Goal: Information Seeking & Learning: Learn about a topic

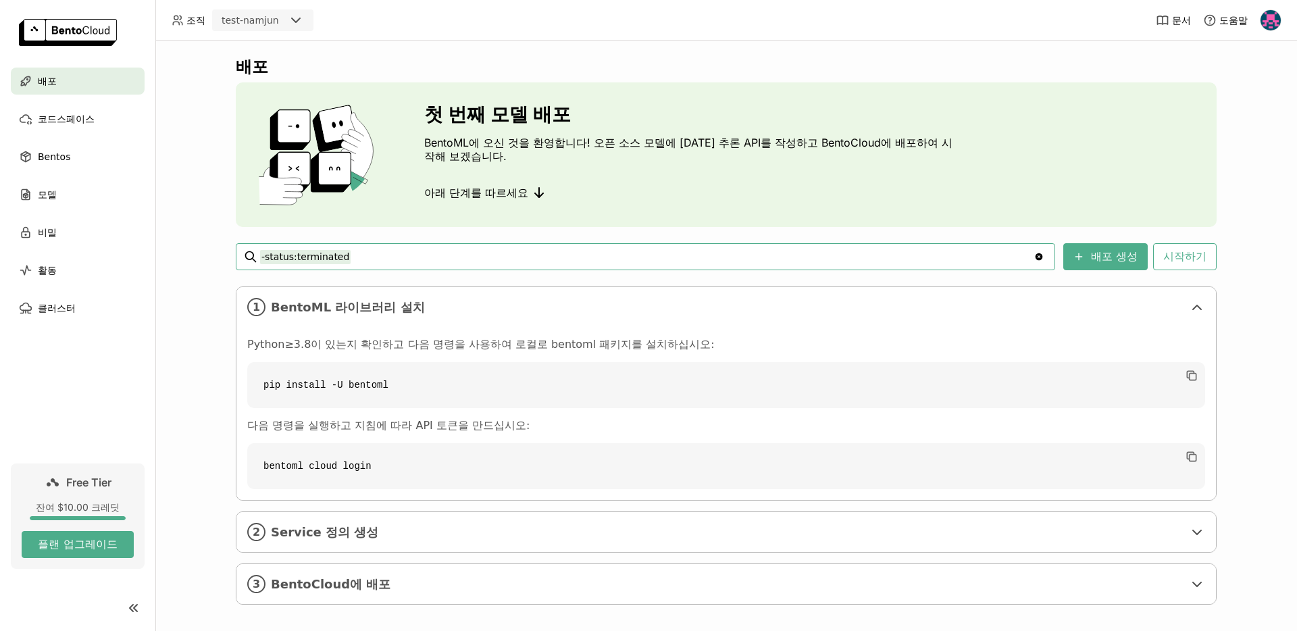
click at [228, 70] on div "배포 첫 번째 모델 배포 BentoML에 오신 것을 환영합니다! 오픈 소스 모델에 [DATE] 추론 API를 작성하고 BentoCloud에 배…" at bounding box center [726, 336] width 1142 height 591
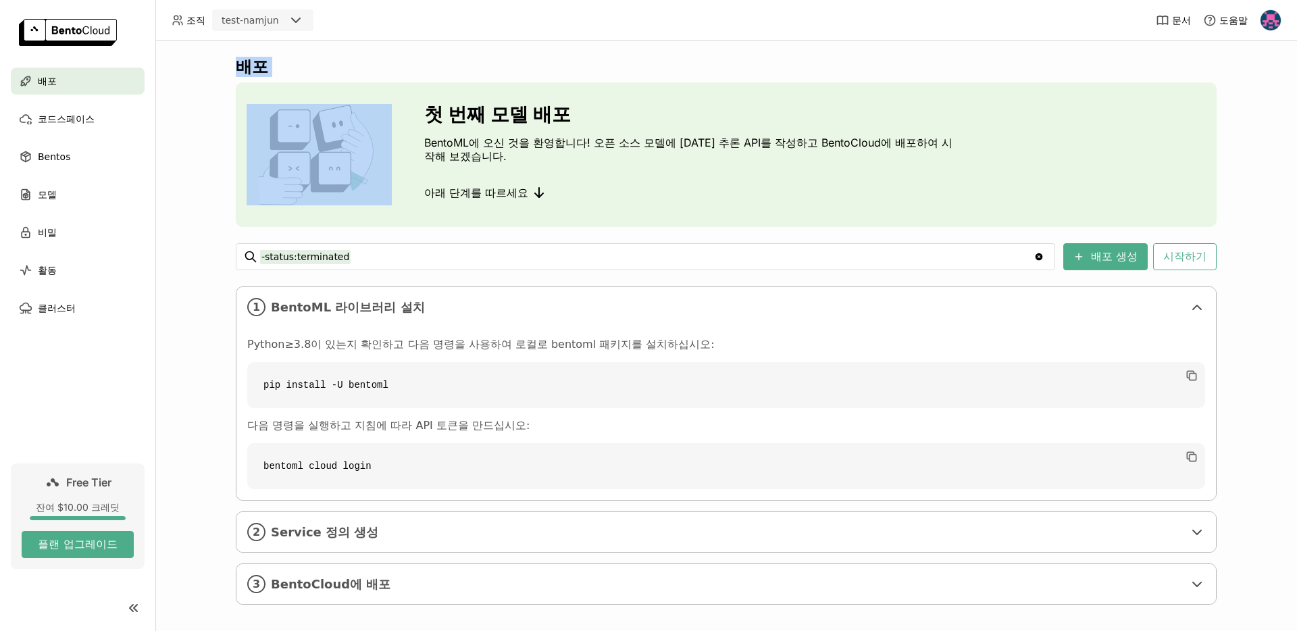
drag, startPoint x: 228, startPoint y: 70, endPoint x: 393, endPoint y: 221, distance: 223.8
click at [393, 220] on div "배포 첫 번째 모델 배포 BentoML에 오신 것을 환영합니다! 오픈 소스 모델에 [DATE] 추론 API를 작성하고 BentoCloud에 배…" at bounding box center [726, 336] width 1142 height 591
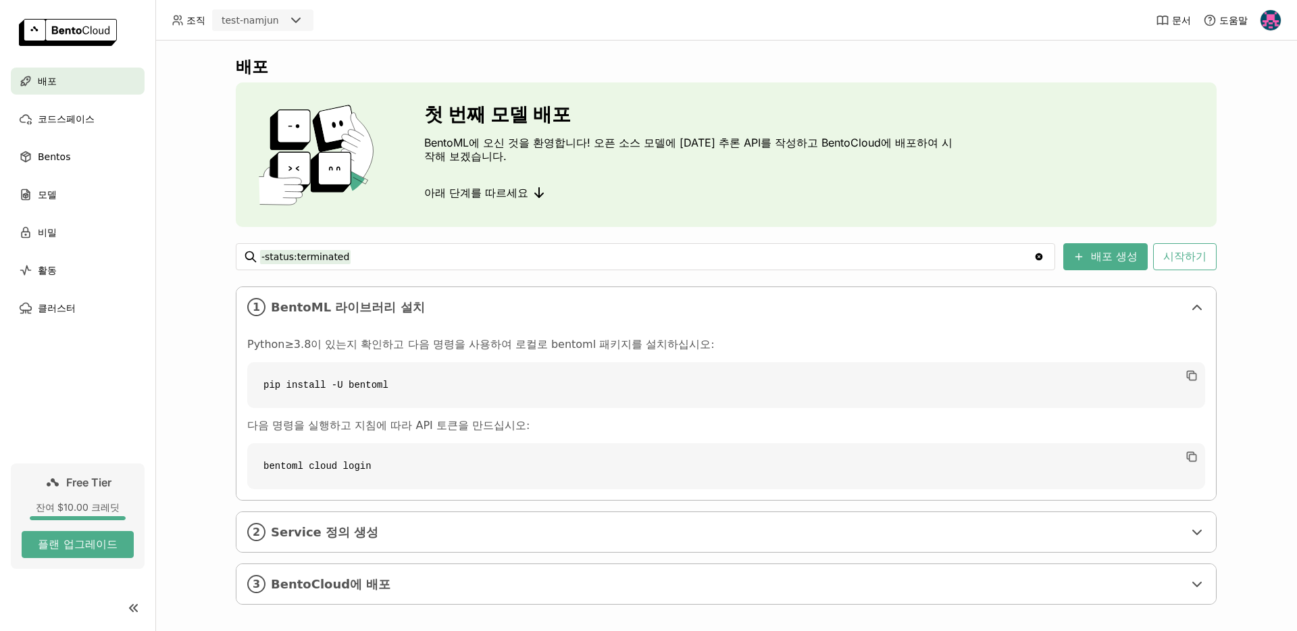
click at [583, 232] on div "배포 첫 번째 모델 배포 BentoML에 오신 것을 환영합니다! 오픈 소스 모델에 [DATE] 추론 API를 작성하고 BentoCloud에 배…" at bounding box center [726, 341] width 981 height 568
click at [45, 188] on span "모델" at bounding box center [47, 194] width 19 height 16
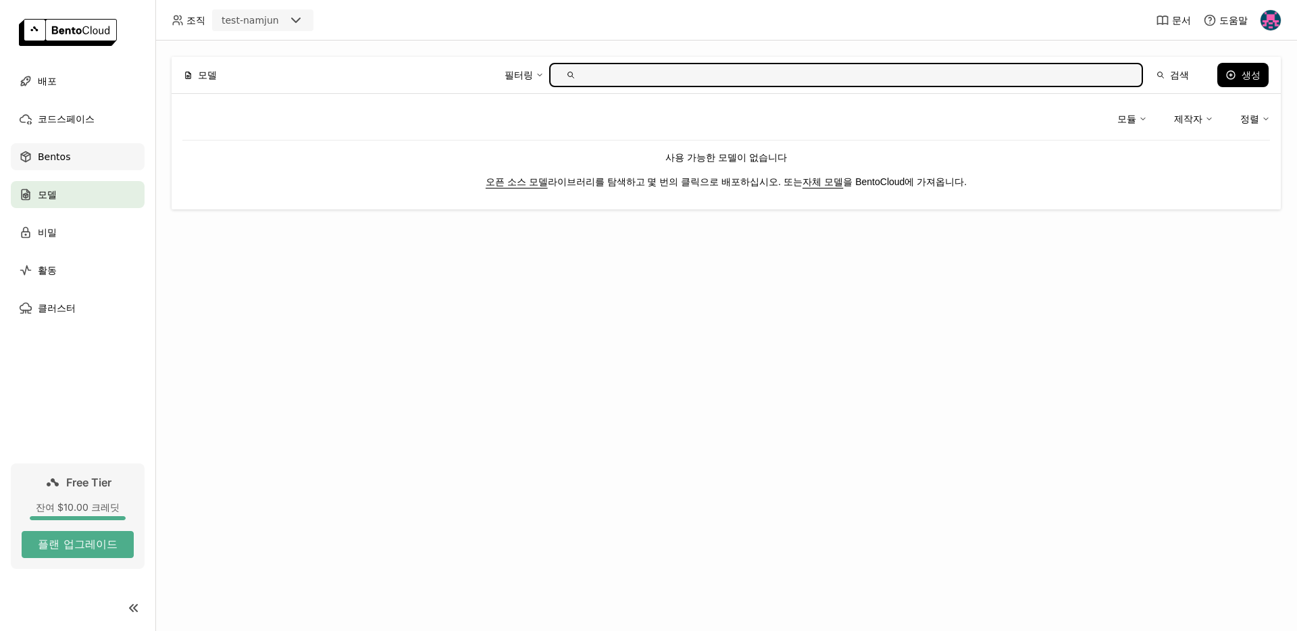
click at [95, 162] on div "Bentos" at bounding box center [78, 156] width 134 height 27
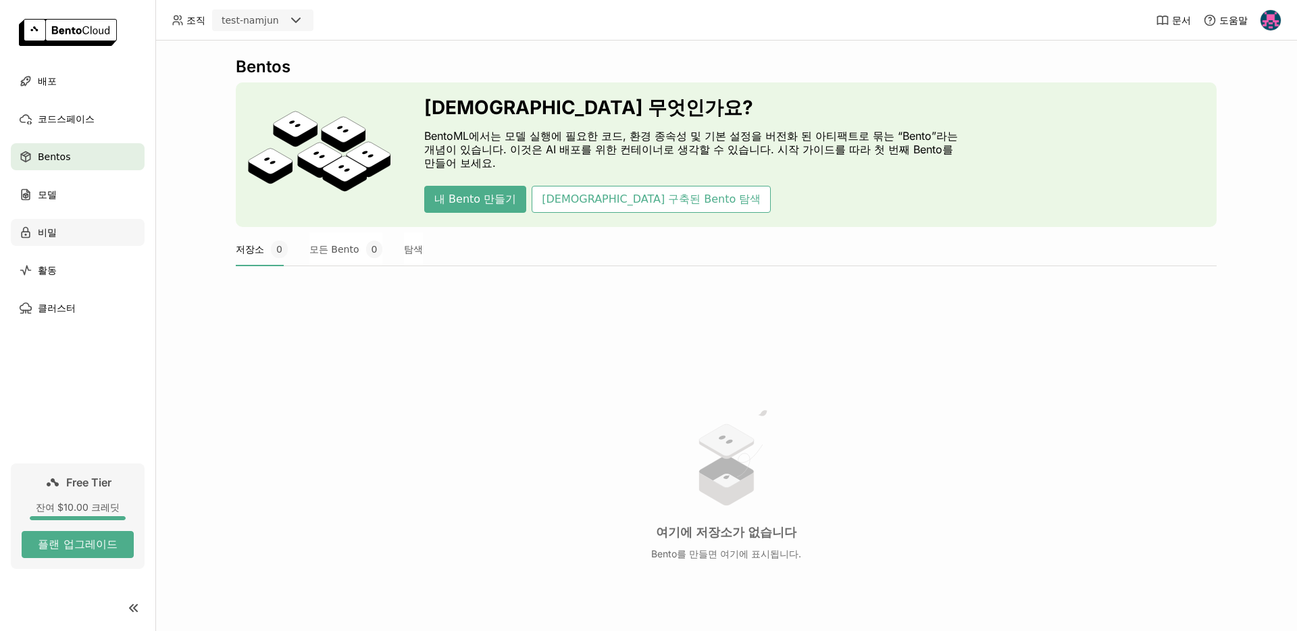
click at [54, 237] on div "비밀" at bounding box center [78, 232] width 134 height 27
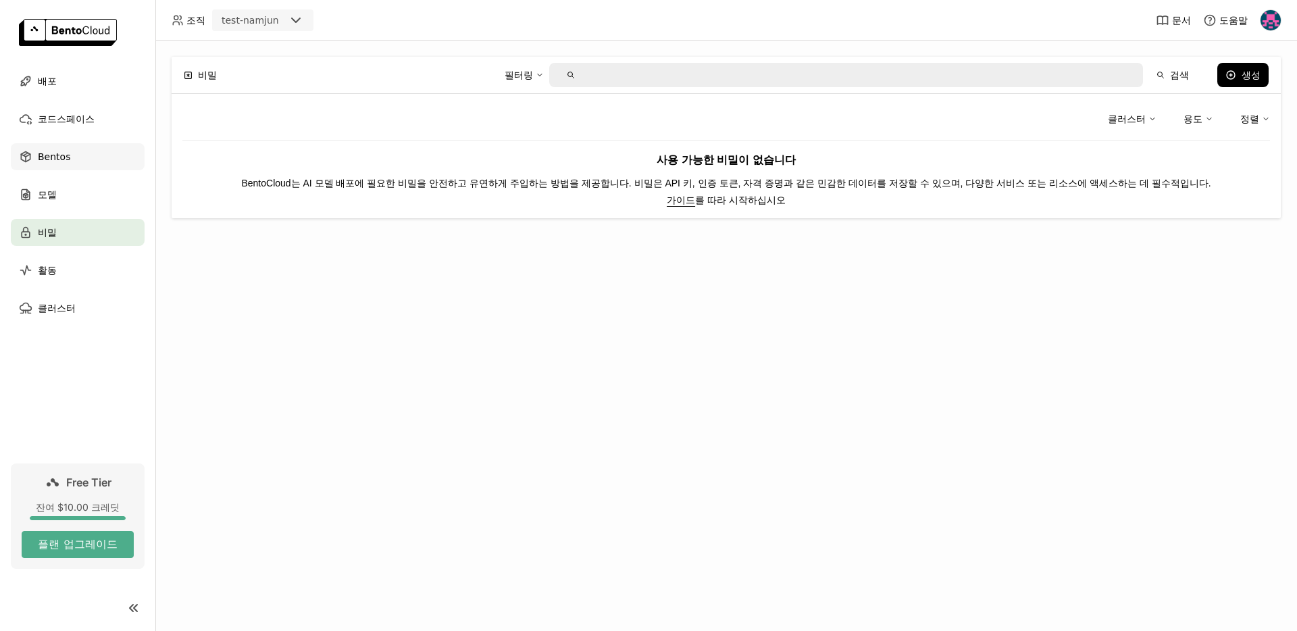
click at [76, 163] on div "Bentos" at bounding box center [78, 156] width 134 height 27
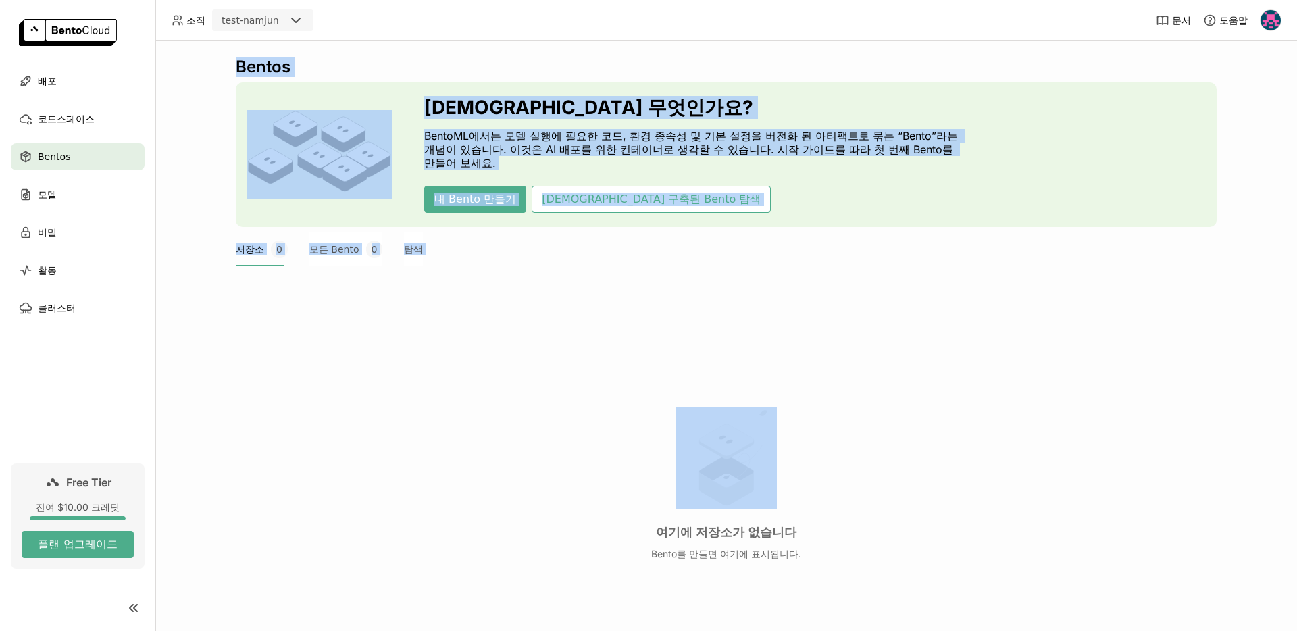
drag, startPoint x: 524, startPoint y: 284, endPoint x: 492, endPoint y: -35, distance: 320.5
click at [492, 0] on html "조직 test-namjun 문서 도움말 배포 코드스페이스 Bentos 모델 비밀 활동 클러스터 Free Tier 잔여 $10.00 크레딧 플랜…" at bounding box center [648, 315] width 1297 height 631
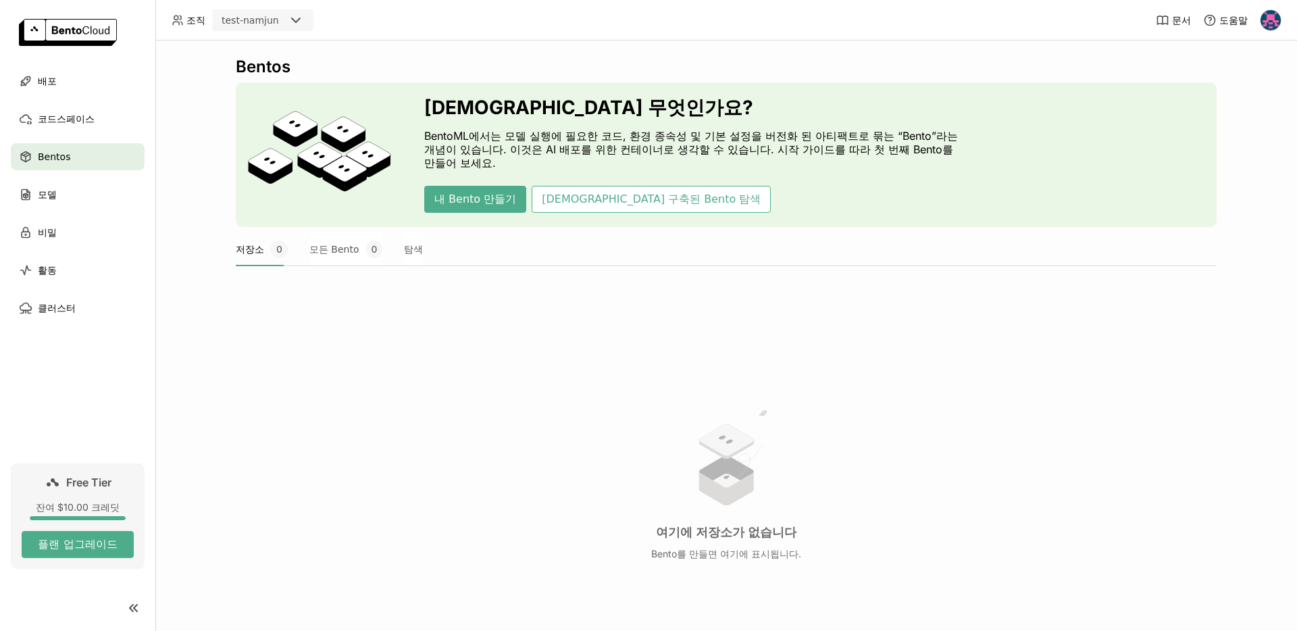
click at [491, 82] on div "Bentos Bento란 무엇인가요? BentoML에서는 모델 실행에 필요한 코드, 환경 종속성 및 기본 설정을 버전화 된 아티팩트로 묶는 “…" at bounding box center [726, 373] width 981 height 632
click at [499, 64] on div "Bentos" at bounding box center [726, 67] width 981 height 20
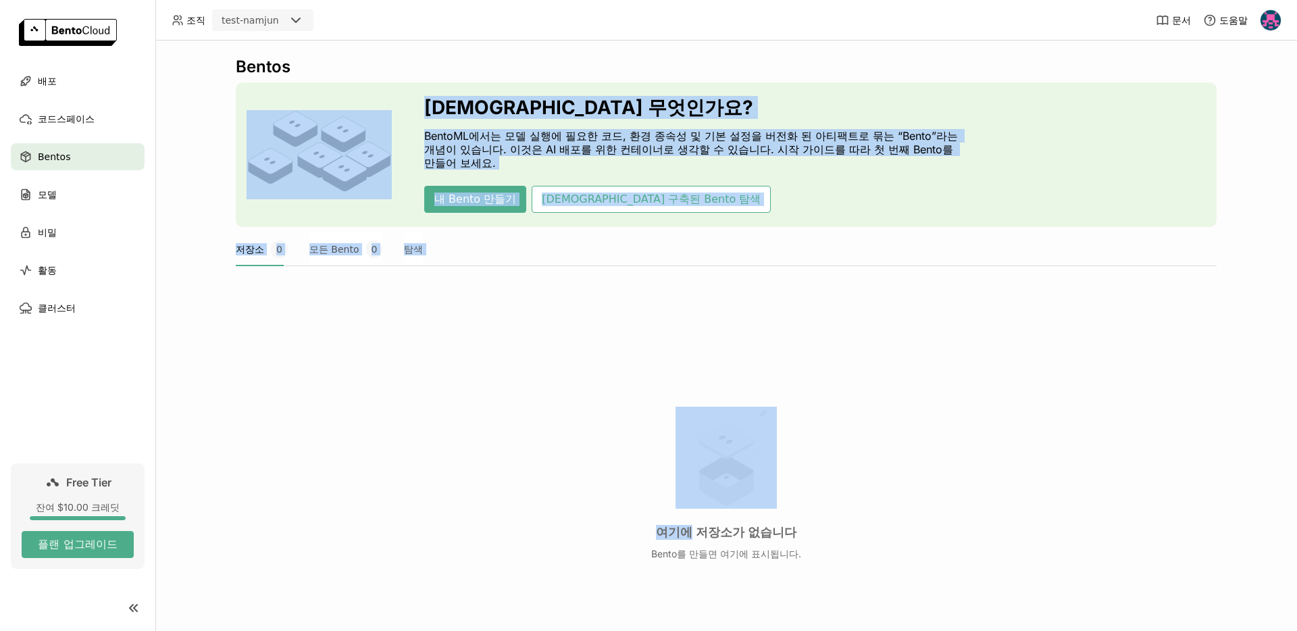
drag, startPoint x: 499, startPoint y: 64, endPoint x: 534, endPoint y: 393, distance: 330.9
click at [534, 393] on div "Bentos Bento란 무엇인가요? BentoML에서는 모델 실행에 필요한 코드, 환경 종속성 및 기본 설정을 버전화 된 아티팩트로 묶는 “…" at bounding box center [726, 373] width 981 height 632
click at [534, 393] on div "여기에 저장소가 없습니다 Bento를 만들면 여기에 표시됩니다." at bounding box center [726, 484] width 981 height 370
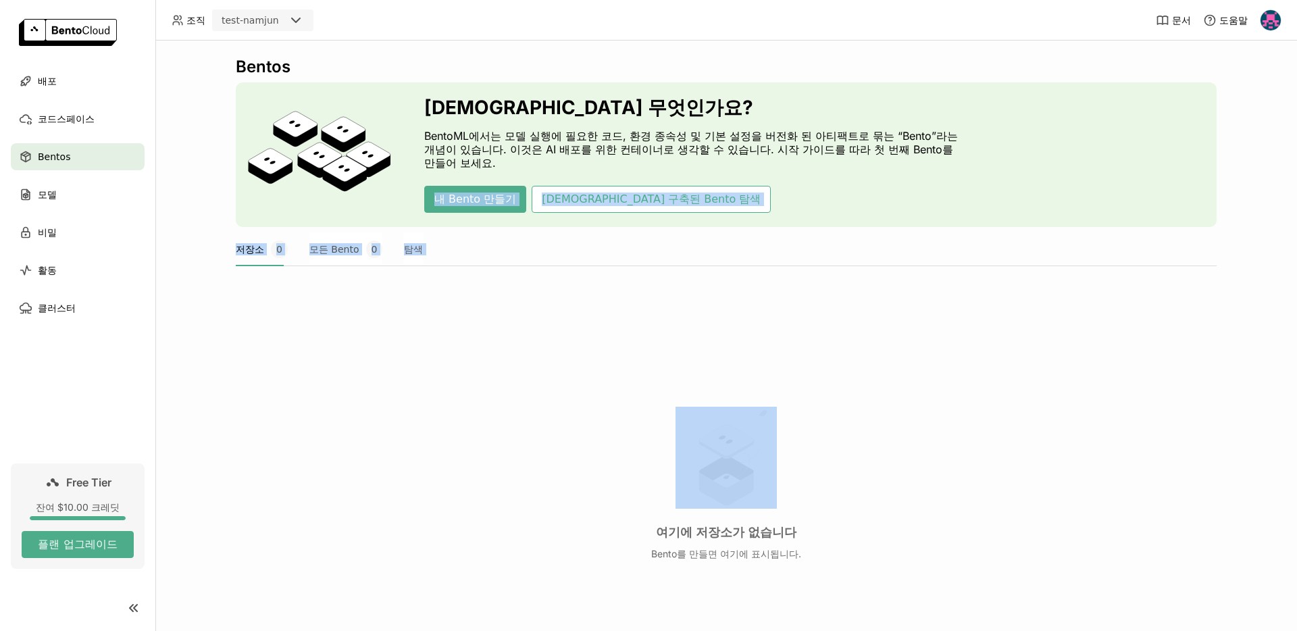
drag, startPoint x: 534, startPoint y: 393, endPoint x: 415, endPoint y: 128, distance: 290.6
click at [416, 131] on div "Bentos Bento란 무엇인가요? BentoML에서는 모델 실행에 필요한 코드, 환경 종속성 및 기본 설정을 버전화 된 아티팩트로 묶는 “…" at bounding box center [726, 373] width 981 height 632
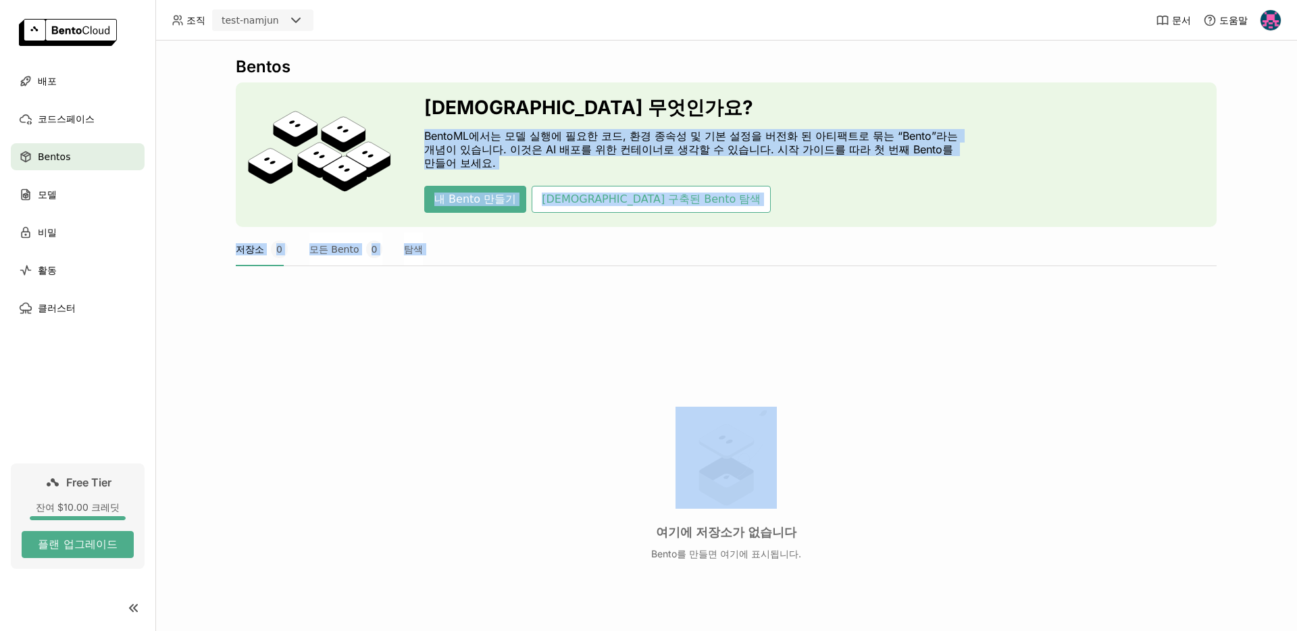
click at [415, 128] on div "[DEMOGRAPHIC_DATA] 무엇인가요? BentoML에서는 모델 실행에 필요한 코드, 환경 종속성 및 기본 설정을 버전화 된 아티팩트로…" at bounding box center [726, 154] width 981 height 145
drag, startPoint x: 415, startPoint y: 128, endPoint x: 444, endPoint y: 409, distance: 283.3
click at [442, 398] on div "Bentos Bento란 무엇인가요? BentoML에서는 모델 실행에 필요한 코드, 환경 종속성 및 기본 설정을 버전화 된 아티팩트로 묶는 “…" at bounding box center [726, 373] width 981 height 632
click at [444, 409] on div "여기에 저장소가 없습니다 Bento를 만들면 여기에 표시됩니다." at bounding box center [726, 484] width 981 height 370
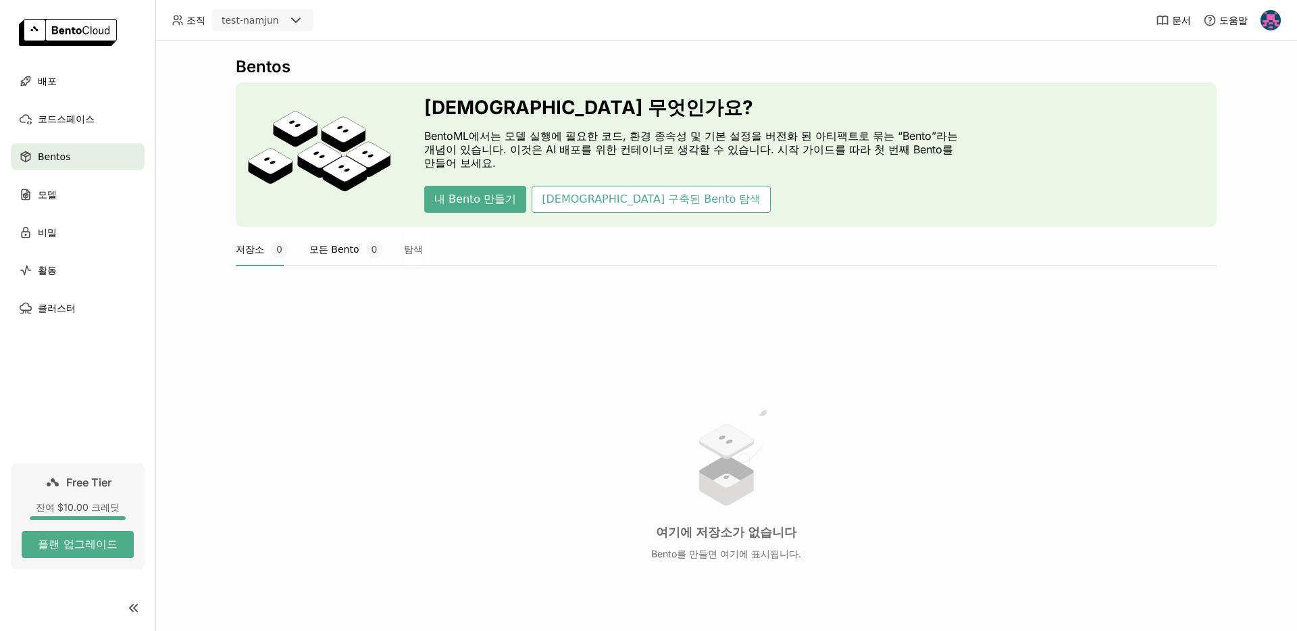
click at [338, 246] on button "모든 Bento 0" at bounding box center [346, 249] width 74 height 34
click at [416, 253] on div "저장소 0 모든 Bento 0 탐색" at bounding box center [726, 249] width 981 height 34
click at [404, 253] on button "탐색" at bounding box center [413, 249] width 19 height 34
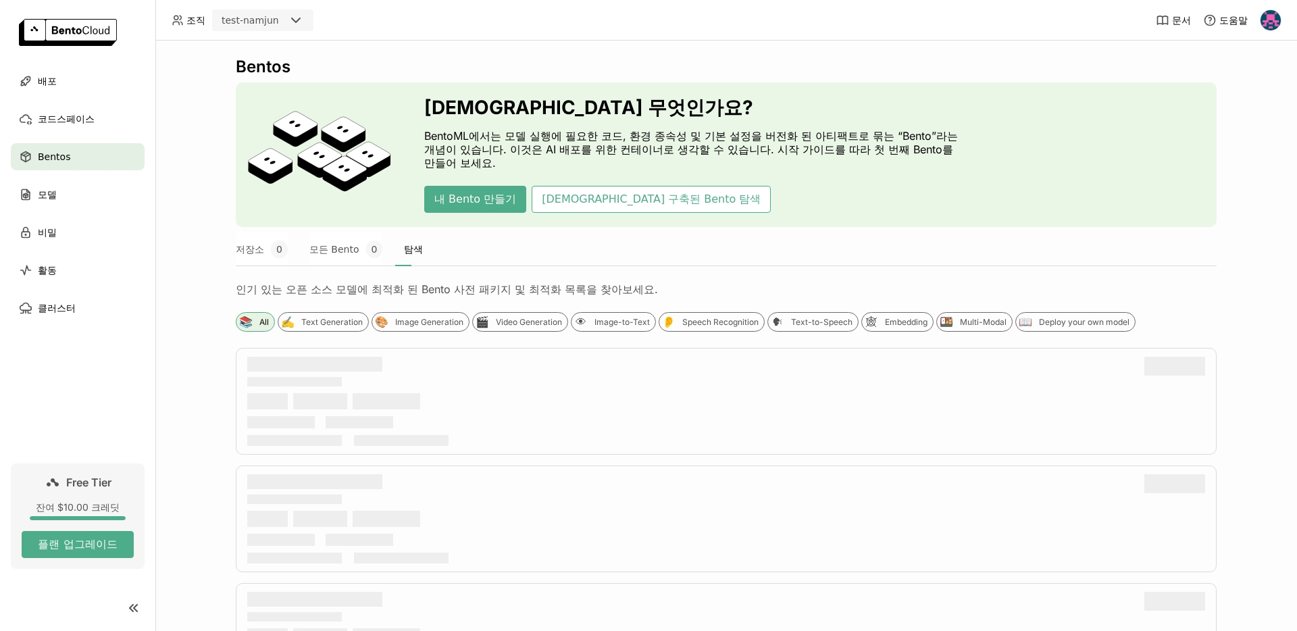
click at [295, 241] on div "저장소 0 모든 Bento 0 탐색" at bounding box center [726, 249] width 981 height 34
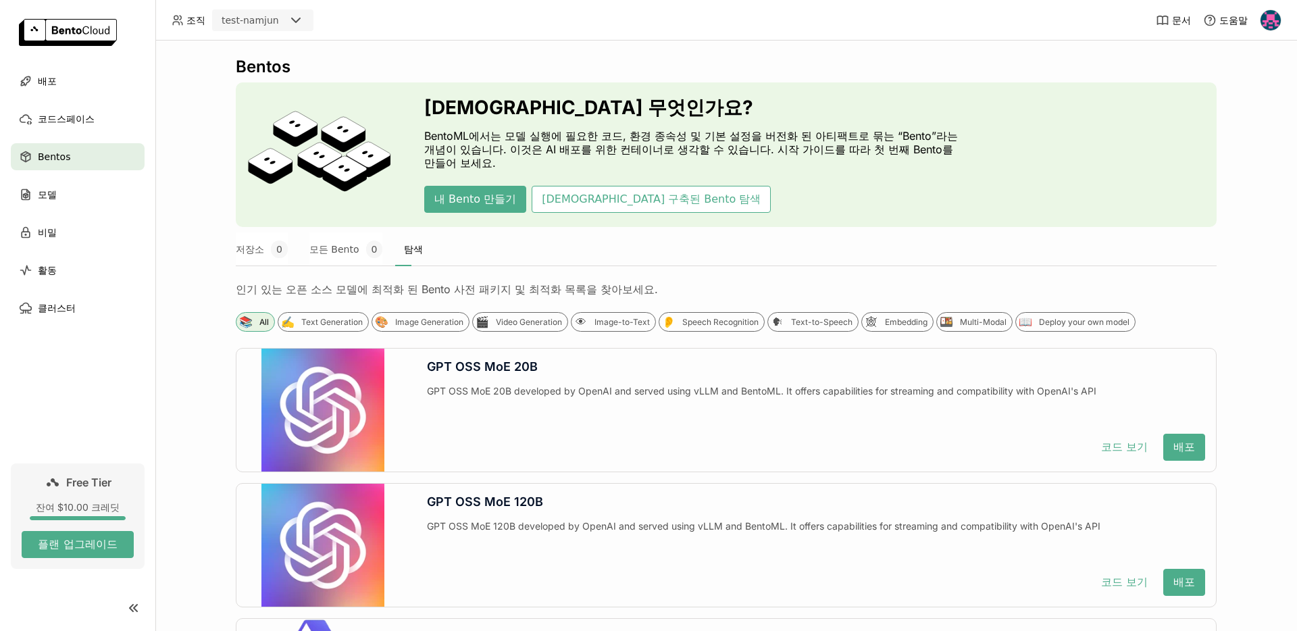
click at [1262, 24] on img at bounding box center [1271, 20] width 20 height 20
click at [1249, 66] on span "결제" at bounding box center [1249, 71] width 19 height 12
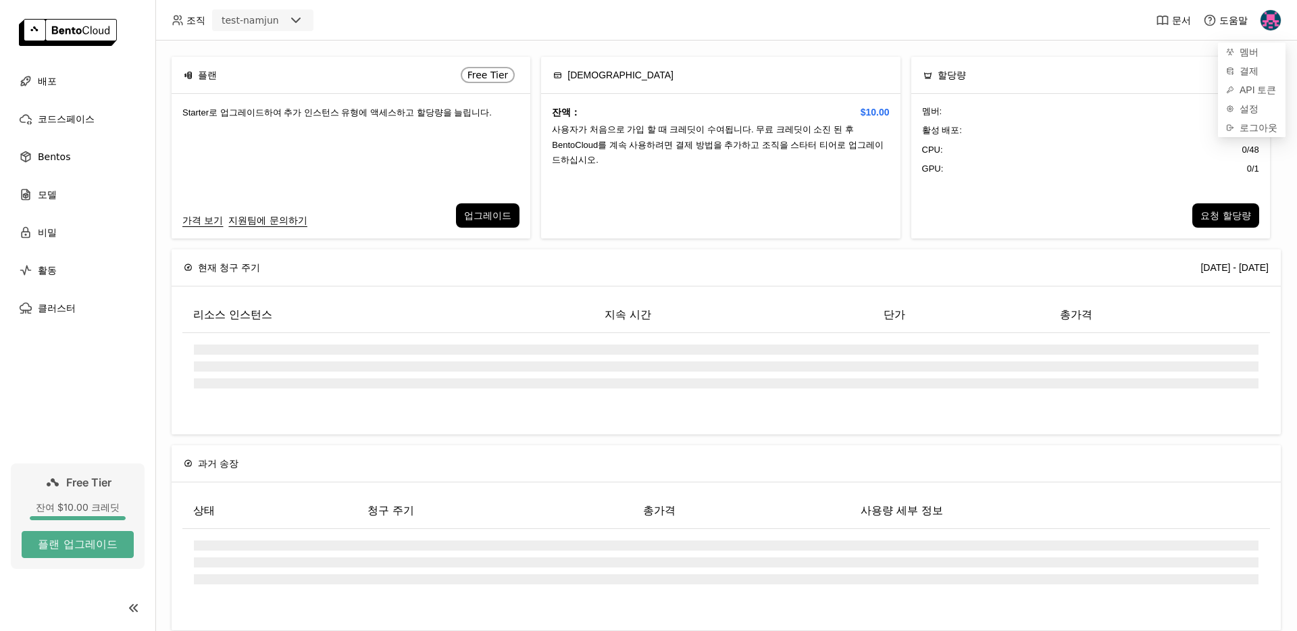
click at [557, 97] on div "잔액： $10.00 사용자가 처음으로 가입 할 때 크레딧이 수여됩니다. 무료 크레딧이 소진 된 후 BentoCloud를 계속 사용하려면 결제 …" at bounding box center [720, 166] width 359 height 145
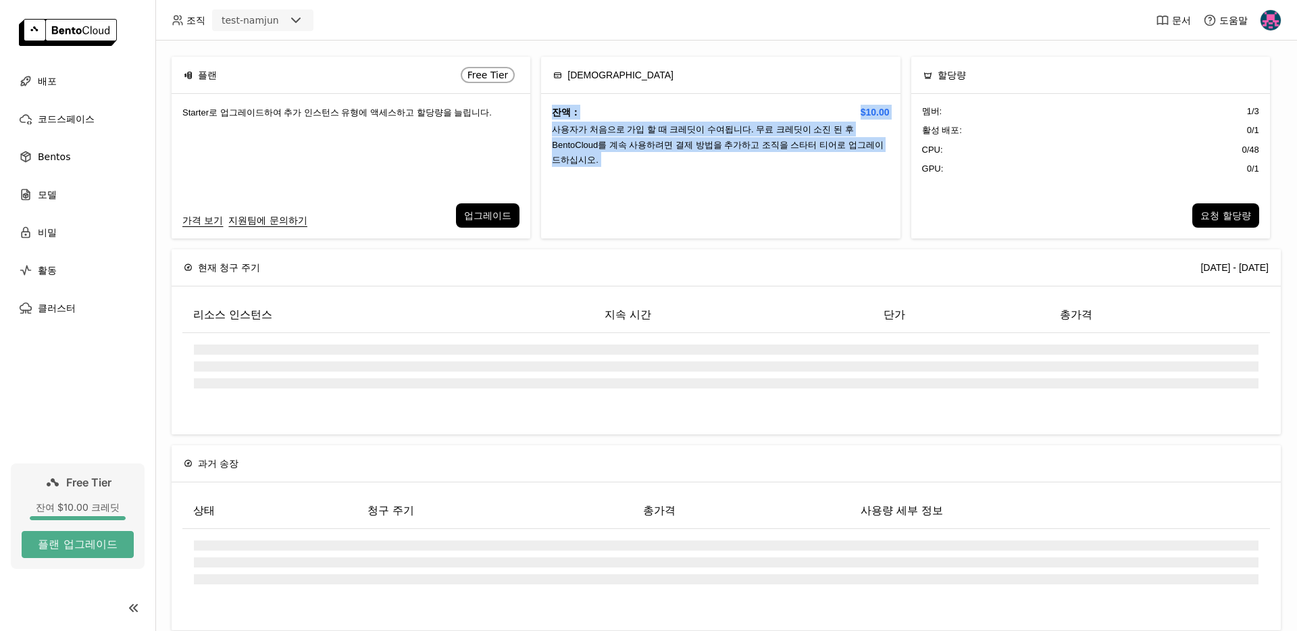
drag, startPoint x: 557, startPoint y: 97, endPoint x: 653, endPoint y: 193, distance: 135.7
click at [651, 191] on div "잔액： $10.00 사용자가 처음으로 가입 할 때 크레딧이 수여됩니다. 무료 크레딧이 소진 된 후 BentoCloud를 계속 사용하려면 결제 …" at bounding box center [720, 166] width 359 height 145
click at [653, 193] on div "잔액： $10.00 사용자가 처음으로 가입 할 때 크레딧이 수여됩니다. 무료 크레딧이 소진 된 후 BentoCloud를 계속 사용하려면 결제 …" at bounding box center [720, 166] width 359 height 145
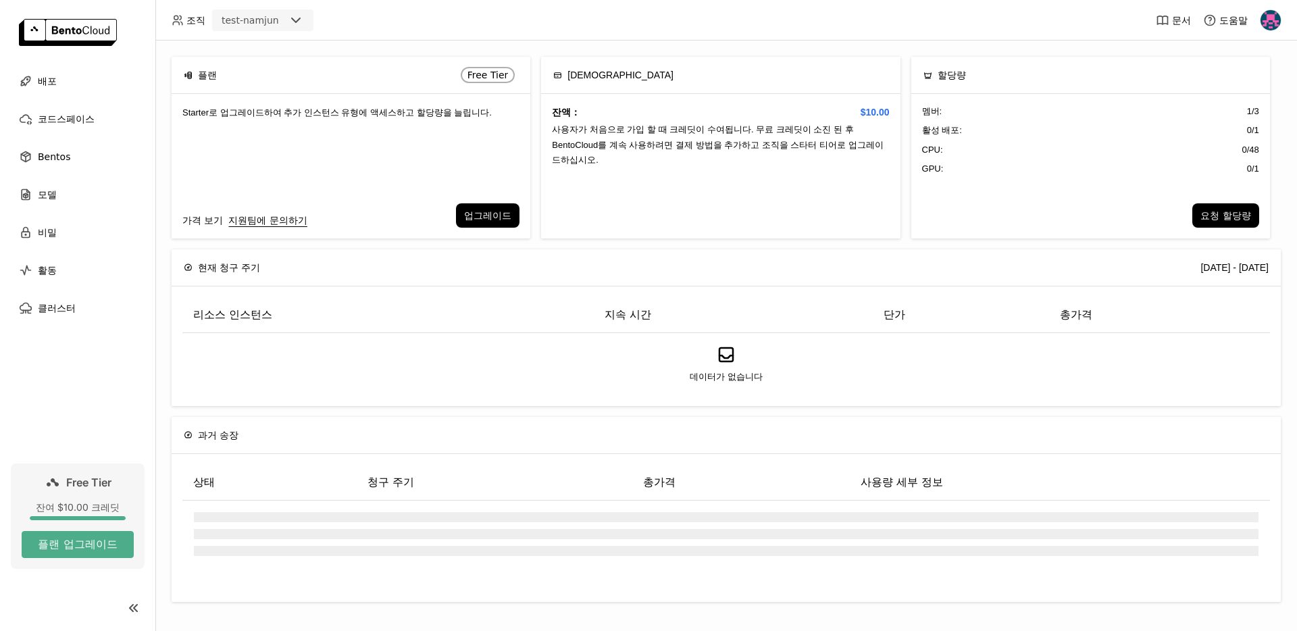
click at [210, 218] on link "가격 보기" at bounding box center [202, 220] width 41 height 15
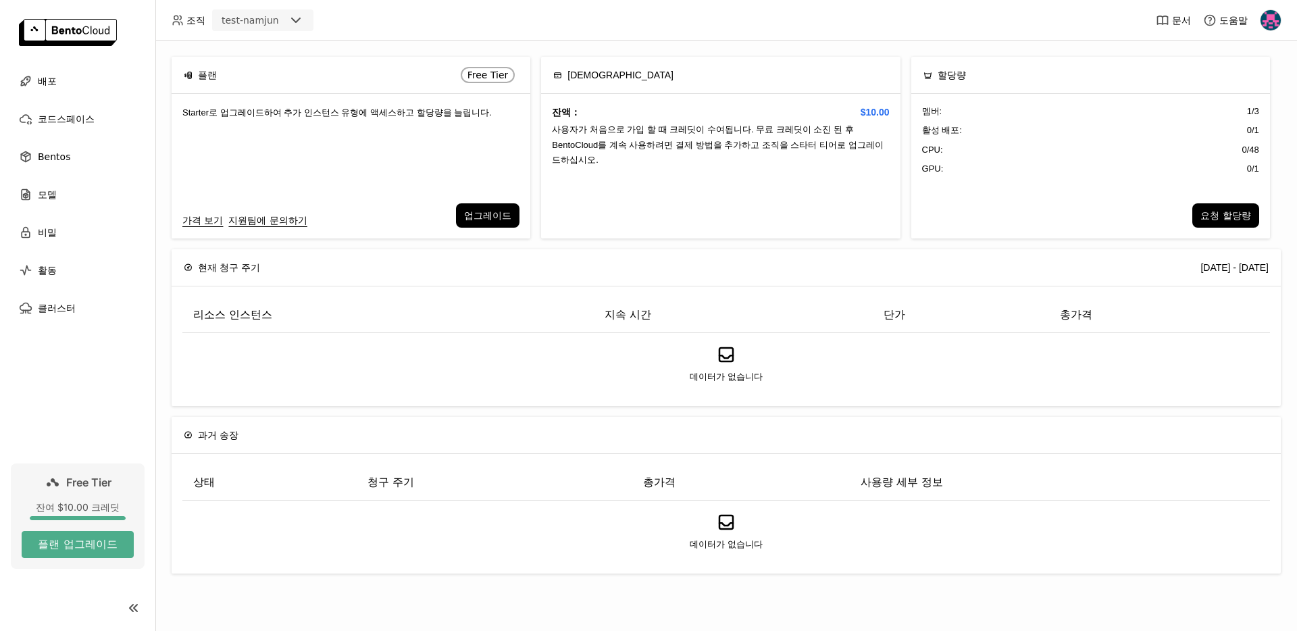
click at [429, 64] on div "Free Tier" at bounding box center [374, 75] width 288 height 23
click at [414, 270] on div "[DATE] - [DATE]" at bounding box center [771, 267] width 995 height 15
click at [403, 76] on div "Free Tier" at bounding box center [374, 75] width 288 height 23
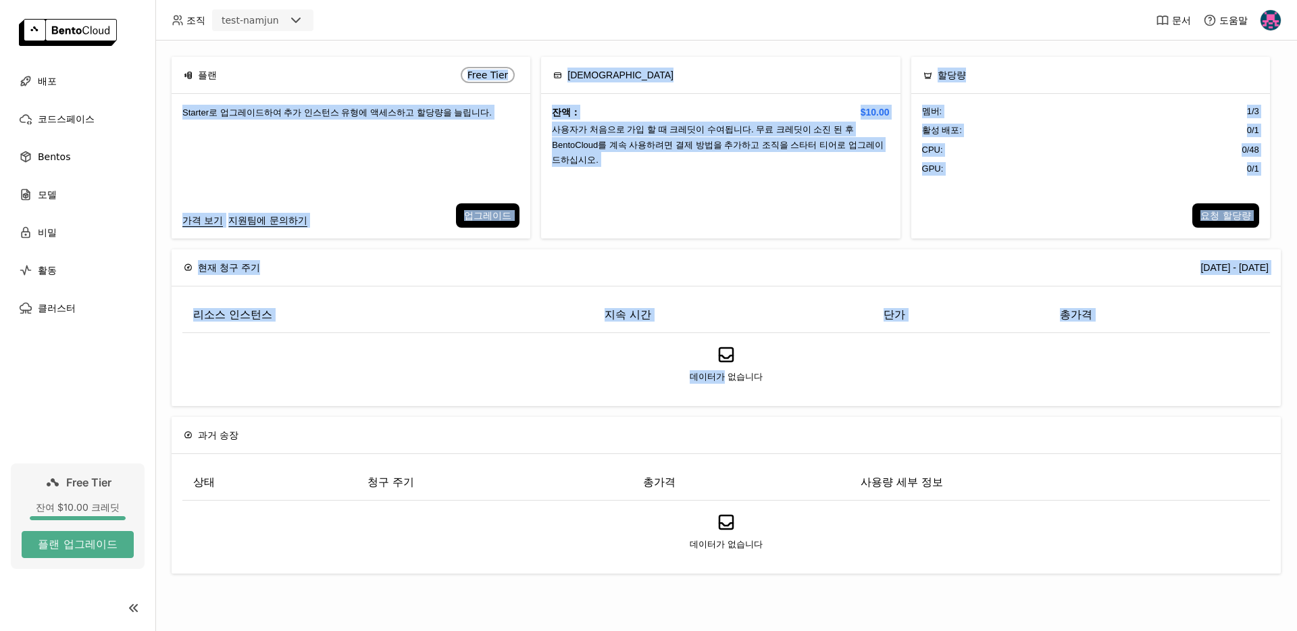
drag, startPoint x: 403, startPoint y: 76, endPoint x: 441, endPoint y: 453, distance: 379.0
click at [441, 451] on div "플랜 Free Tier Starter로 업그레이드하여 추가 인스턴스 유형에 액세스하고 할당량을 늘립니다. 가격 보기 지원팀에 문의하기 업그레이…" at bounding box center [726, 336] width 1142 height 591
click at [441, 454] on div "상태 청구 주기 총가격 사용량 세부 정보 데이터가 없습니다" at bounding box center [727, 514] width 1110 height 120
drag, startPoint x: 441, startPoint y: 522, endPoint x: 371, endPoint y: 47, distance: 480.9
click at [371, 49] on div "플랜 Free Tier Starter로 업그레이드하여 추가 인스턴스 유형에 액세스하고 할당량을 늘립니다. 가격 보기 지원팀에 문의하기 업그레이…" at bounding box center [726, 336] width 1142 height 591
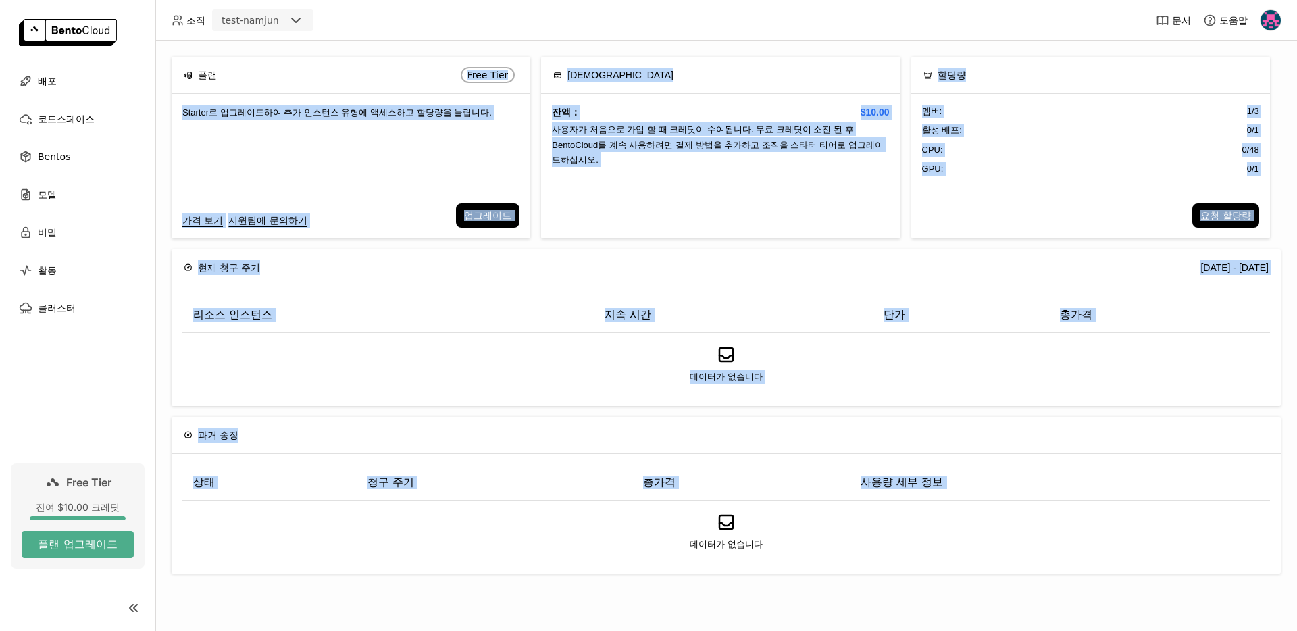
click at [371, 47] on div "플랜 Free Tier Starter로 업그레이드하여 추가 인스턴스 유형에 액세스하고 할당량을 늘립니다. 가격 보기 지원팀에 문의하기 업그레이…" at bounding box center [726, 336] width 1142 height 591
drag, startPoint x: 371, startPoint y: 47, endPoint x: 491, endPoint y: 505, distance: 474.1
click at [489, 499] on div "플랜 Free Tier Starter로 업그레이드하여 추가 인스턴스 유형에 액세스하고 할당량을 늘립니다. 가격 보기 지원팀에 문의하기 업그레이…" at bounding box center [726, 336] width 1142 height 591
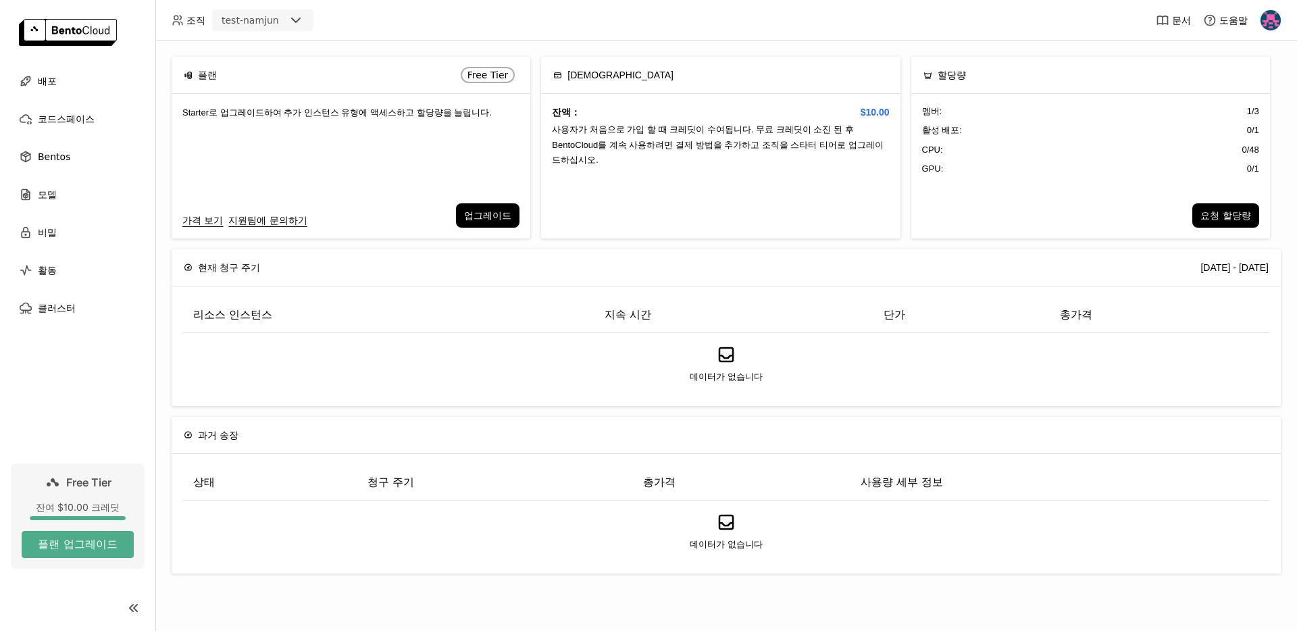
click at [491, 505] on div "데이터가 없습니다" at bounding box center [726, 531] width 1087 height 61
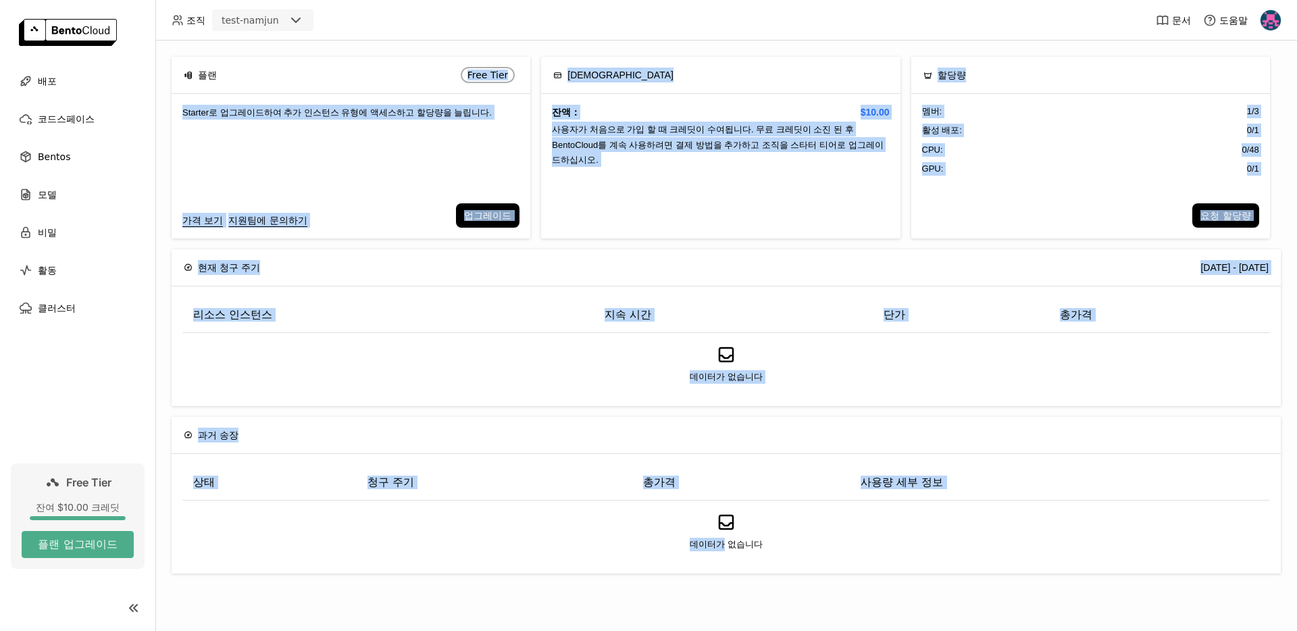
drag, startPoint x: 491, startPoint y: 505, endPoint x: 326, endPoint y: -68, distance: 596.9
click at [326, 0] on html "조직 test-namjun 문서 도움말 배포 코드스페이스 Bentos 모델 비밀 활동 클러스터 Free Tier 잔여 $10.00 크레딧 플랜…" at bounding box center [648, 315] width 1297 height 631
click at [391, 116] on span "Starter로 업그레이드하여 추가 인스턴스 유형에 액세스하고 할당량을 늘립니다." at bounding box center [336, 112] width 309 height 10
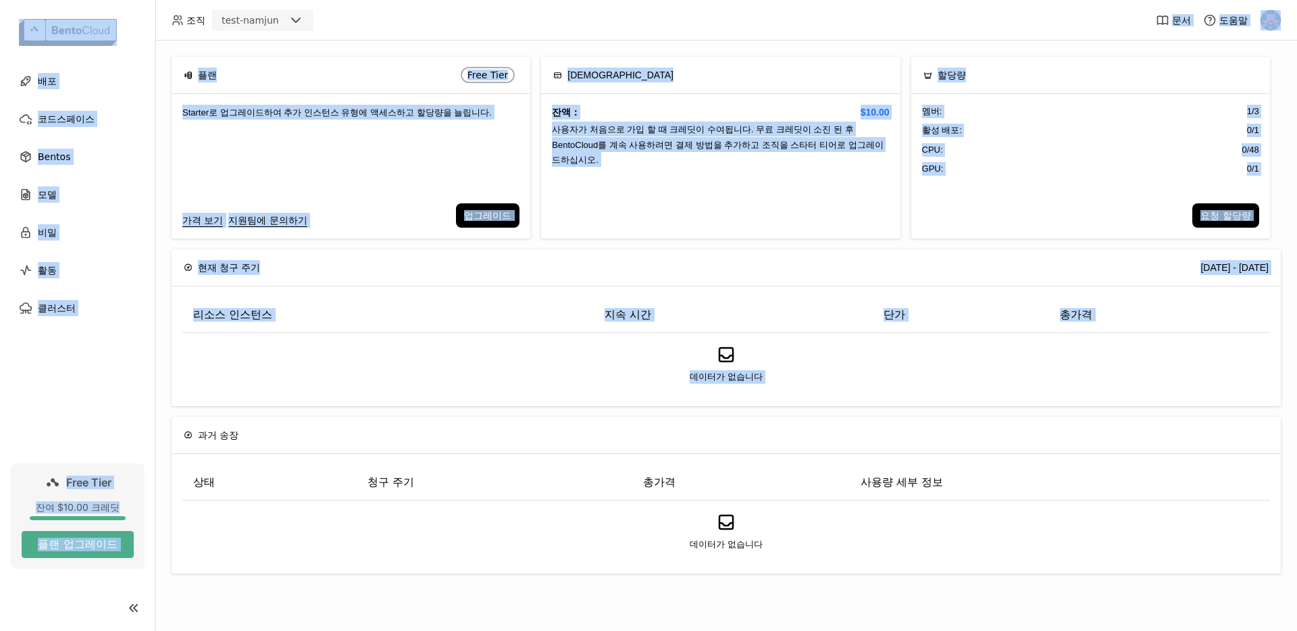
drag, startPoint x: 644, startPoint y: 26, endPoint x: 687, endPoint y: 515, distance: 491.1
click at [686, 512] on div "조직 test-namjun 문서 도움말 배포 코드스페이스 Bentos 모델 비밀 활동 클러스터 Free Tier 잔여 $10.00 크레딧 플랜…" at bounding box center [648, 315] width 1297 height 631
click at [687, 515] on div "데이터가 없습니다" at bounding box center [726, 531] width 1065 height 39
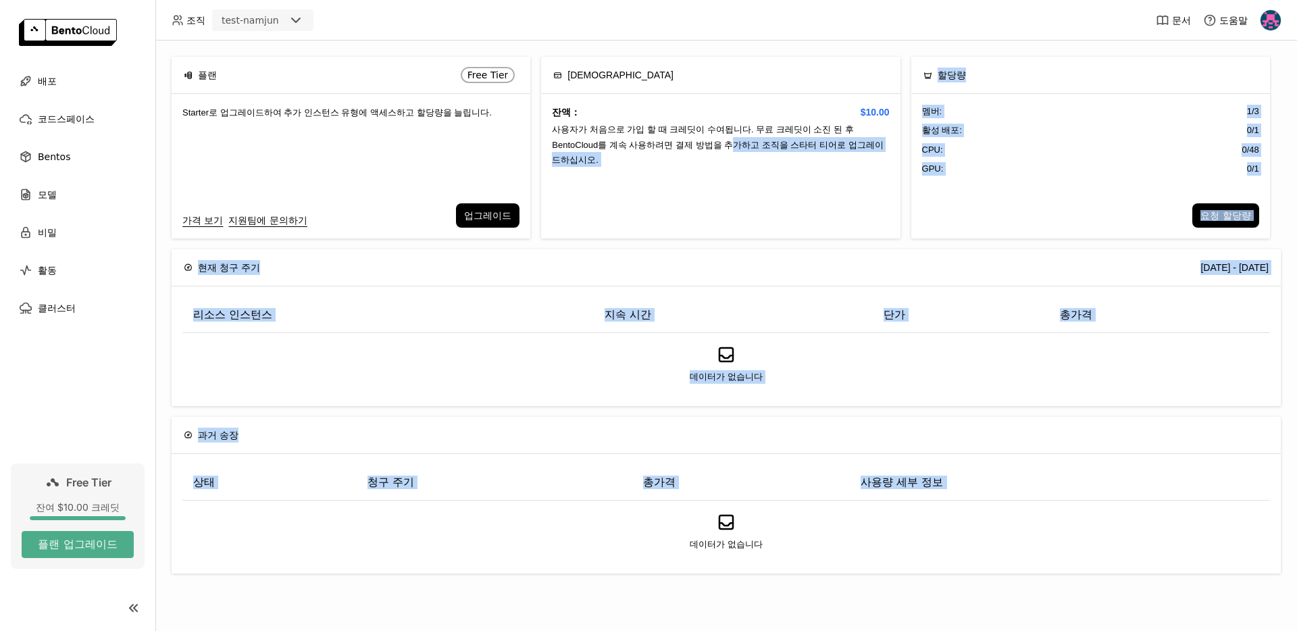
drag, startPoint x: 678, startPoint y: 420, endPoint x: 650, endPoint y: 100, distance: 321.5
click at [651, 106] on div "플랜 Free Tier Starter로 업그레이드하여 추가 인스턴스 유형에 액세스하고 할당량을 늘립니다. 가격 보기 지원팀에 문의하기 업그레이…" at bounding box center [726, 336] width 1142 height 591
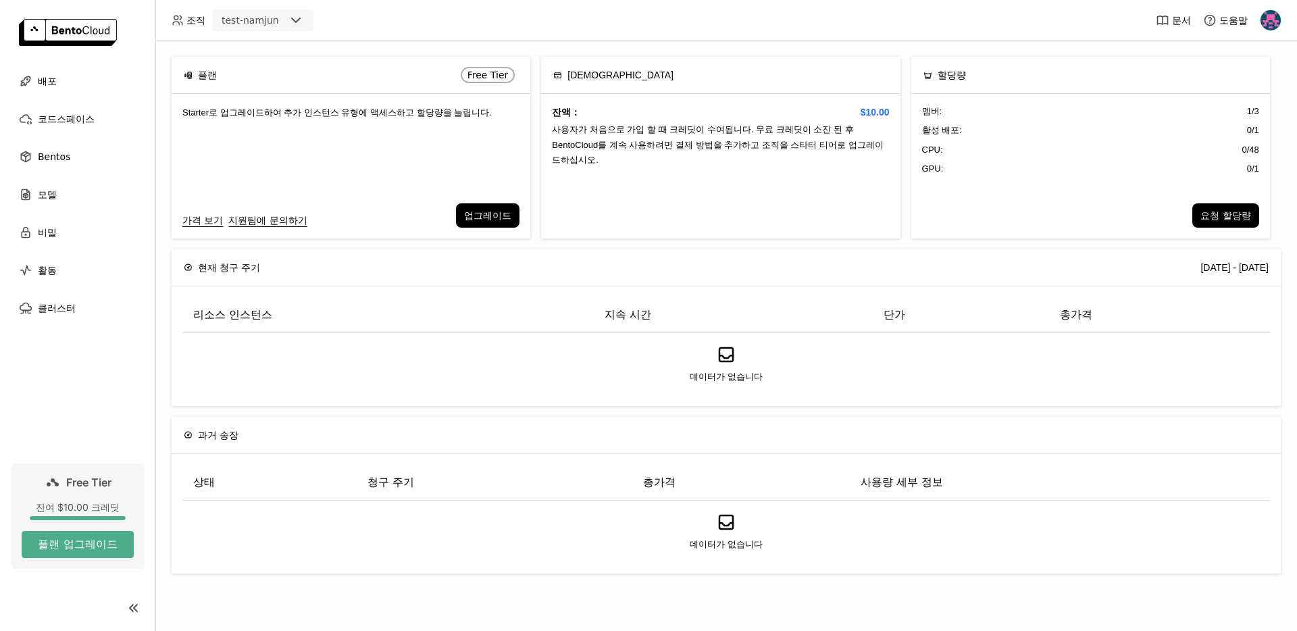
click at [650, 100] on div "잔액： $10.00 사용자가 처음으로 가입 할 때 크레딧이 수여됩니다. 무료 크레딧이 소진 된 후 BentoCloud를 계속 사용하려면 결제 …" at bounding box center [720, 166] width 359 height 145
